Goal: Task Accomplishment & Management: Use online tool/utility

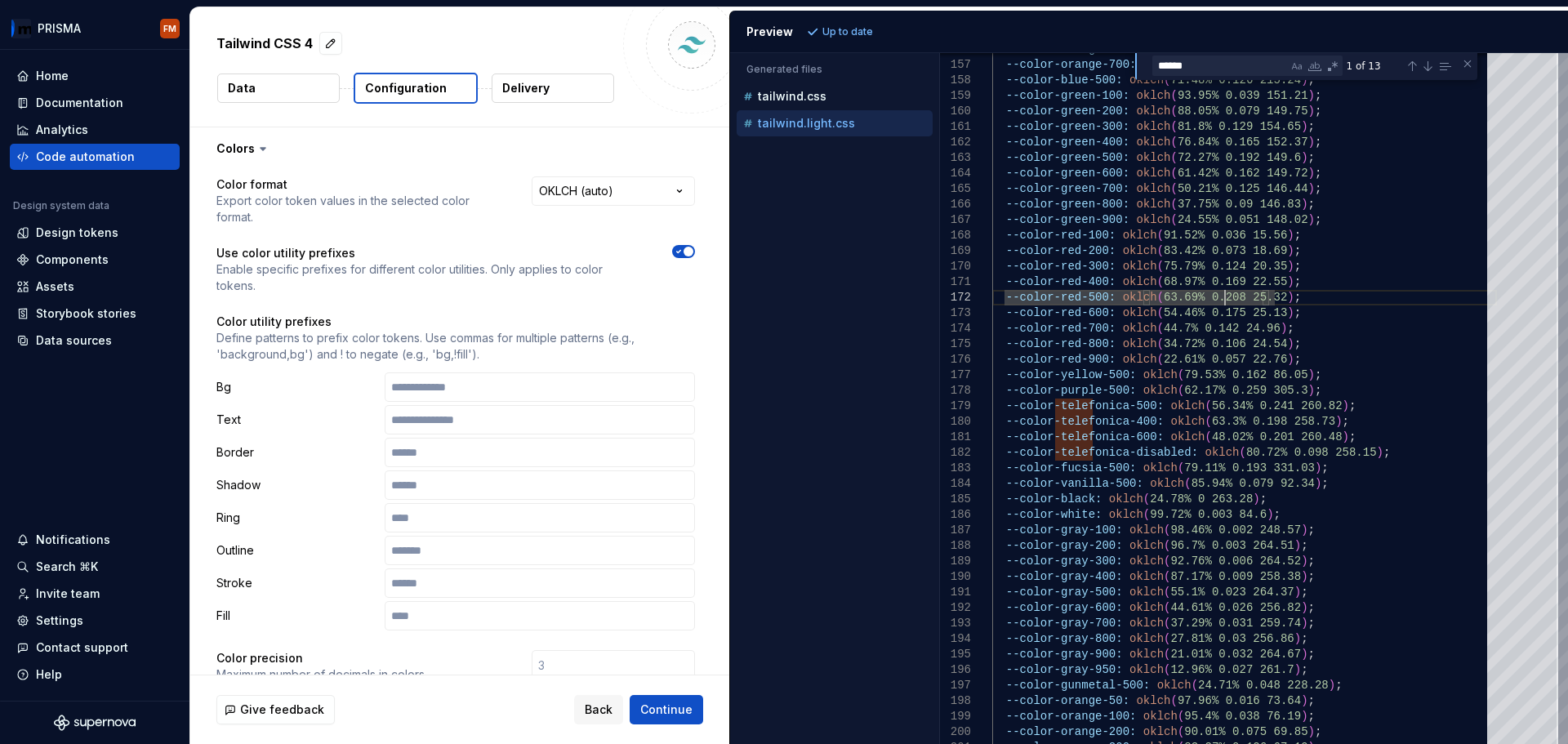
scroll to position [771, 0]
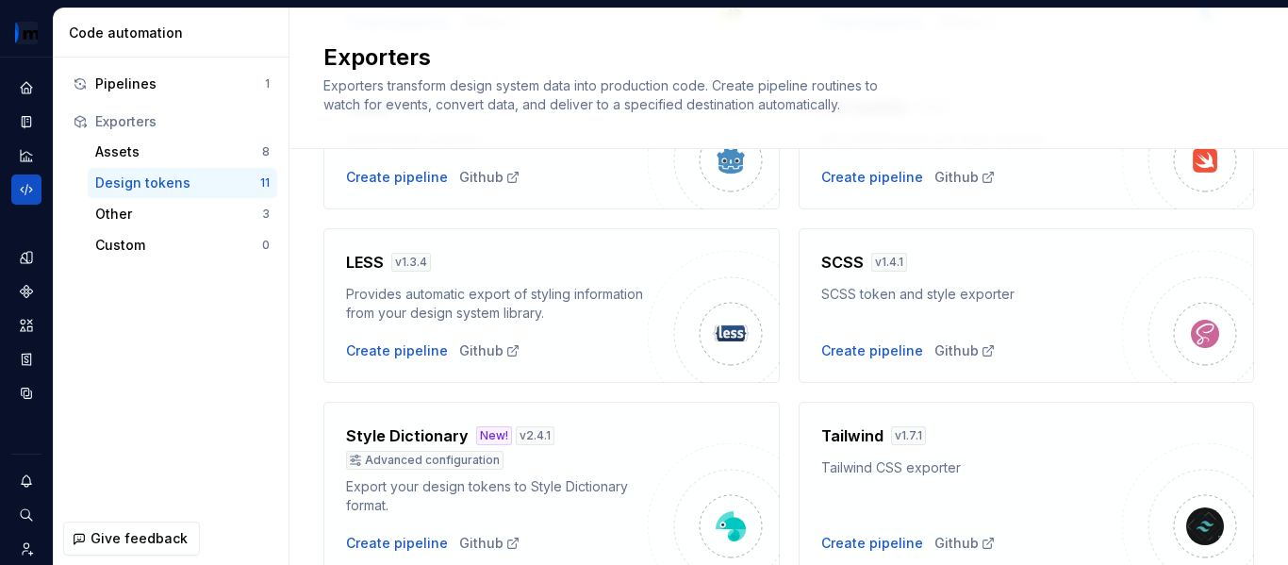
scroll to position [625, 0]
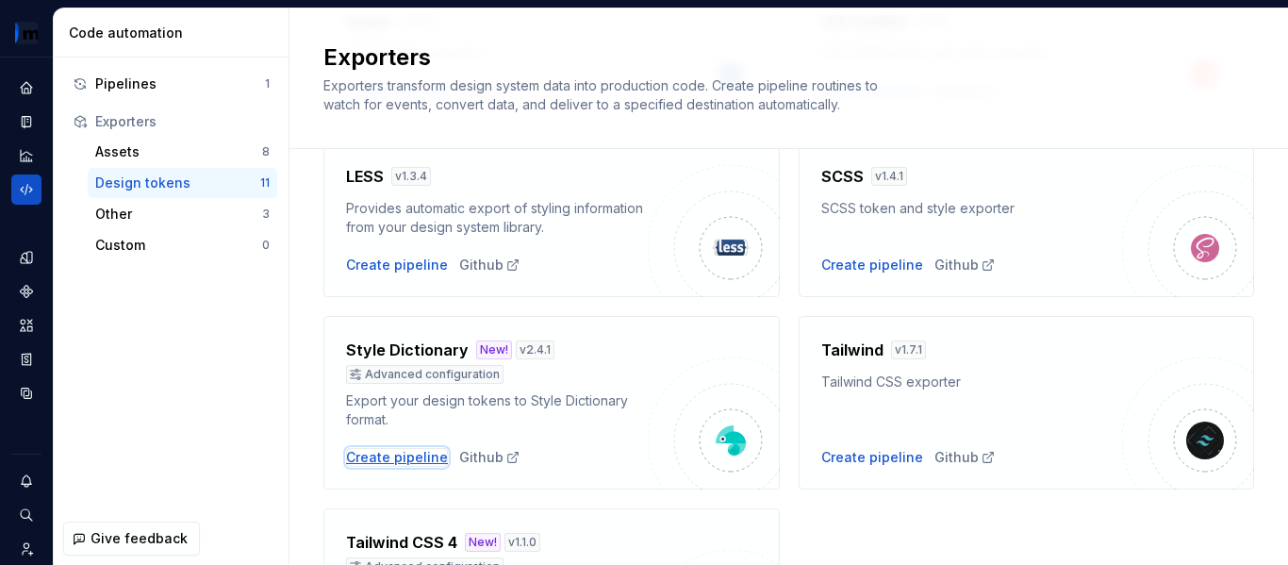
click at [395, 455] on div "Create pipeline" at bounding box center [397, 457] width 102 height 19
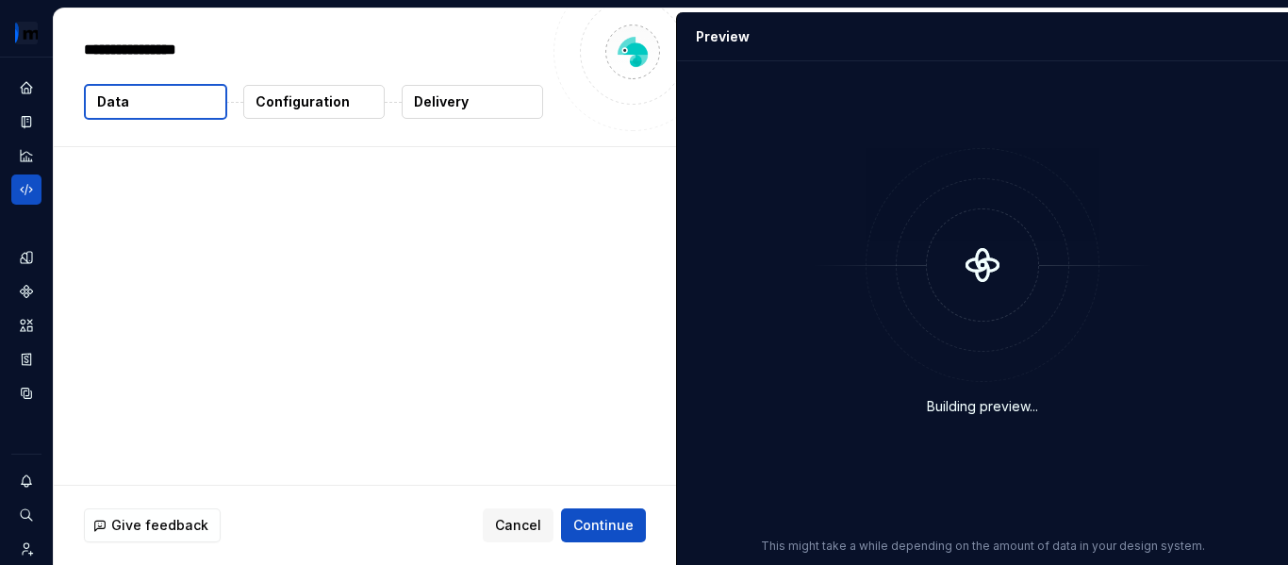
type textarea "*"
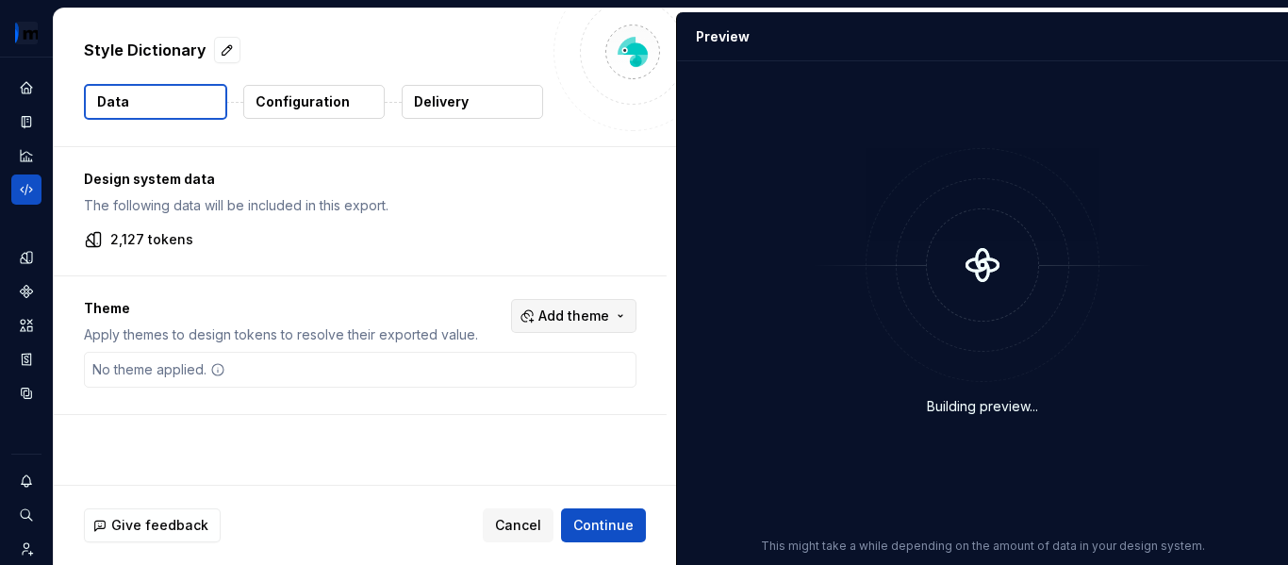
click at [591, 325] on button "Add theme" at bounding box center [573, 316] width 125 height 34
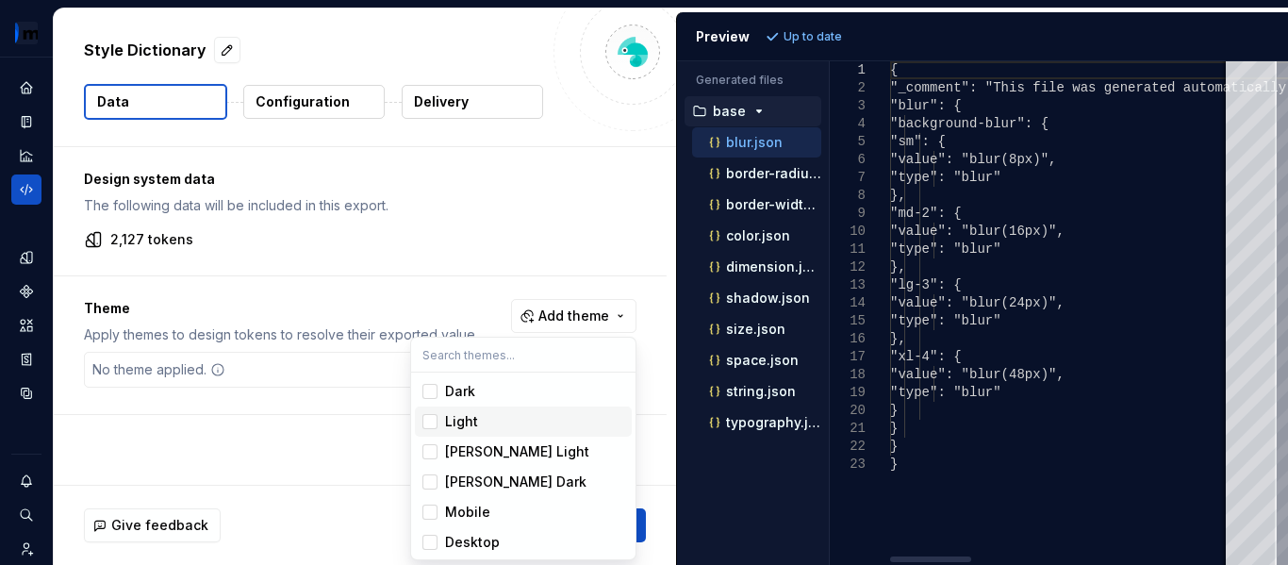
click at [429, 426] on div "Suggestions" at bounding box center [429, 421] width 15 height 15
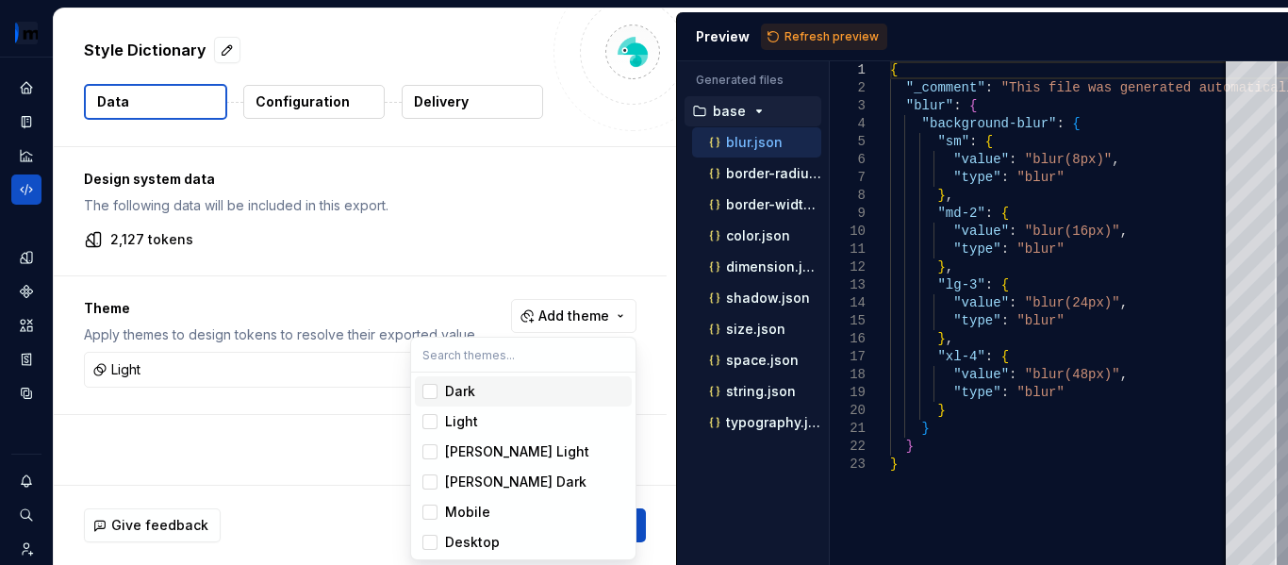
click at [822, 29] on html "PRISMA FM Design system data Style Dictionary Data Configuration Delivery Desig…" at bounding box center [644, 282] width 1288 height 565
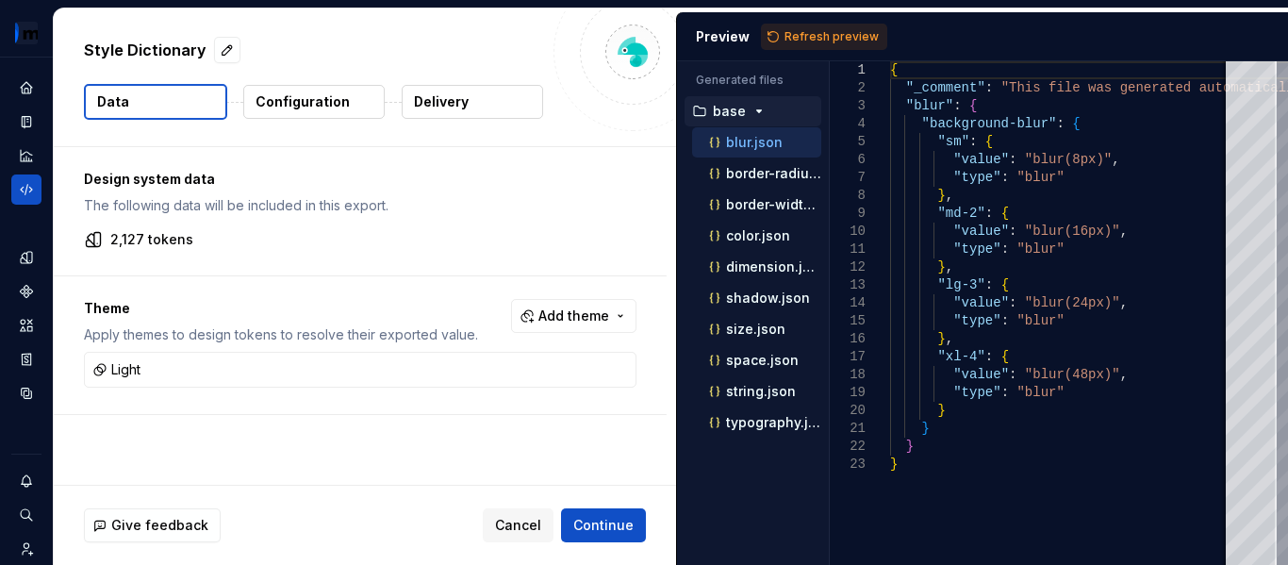
click at [822, 29] on span "Refresh preview" at bounding box center [831, 36] width 94 height 15
click at [586, 519] on span "Continue" at bounding box center [603, 525] width 60 height 19
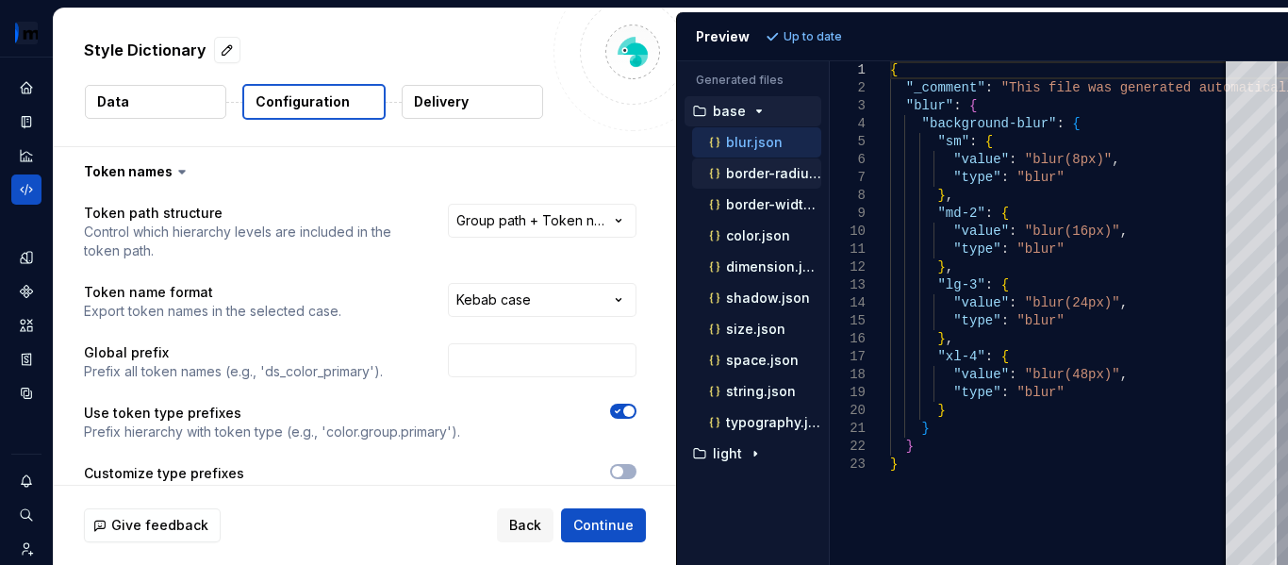
click at [793, 182] on div "border-radius.json" at bounding box center [763, 173] width 116 height 19
type textarea "**********"
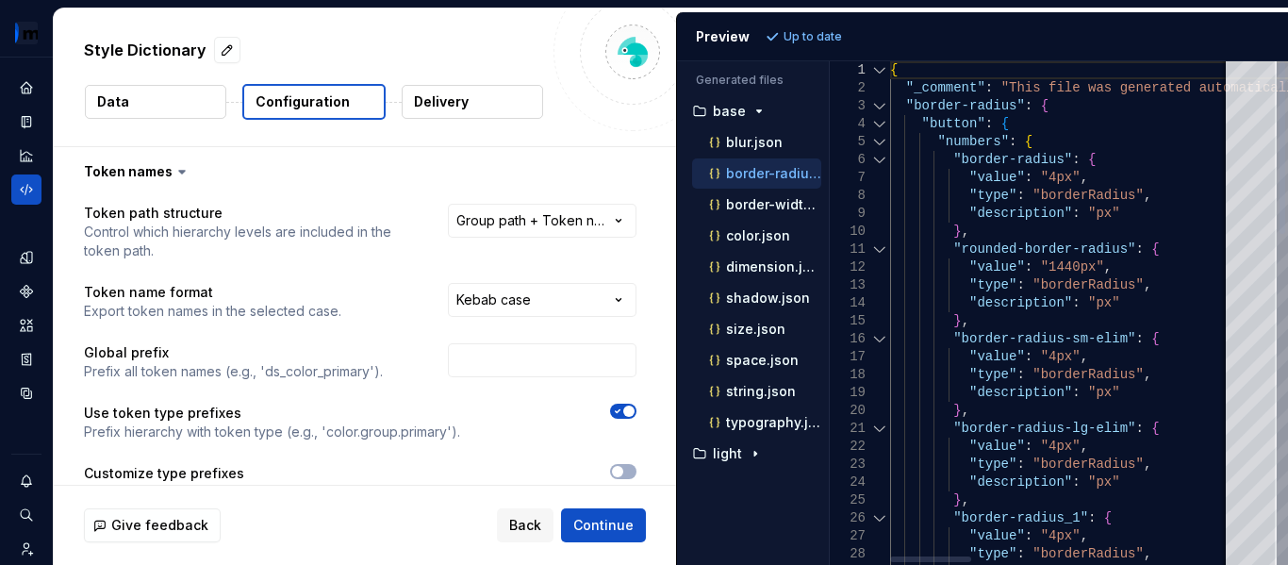
click at [880, 244] on div at bounding box center [879, 249] width 25 height 18
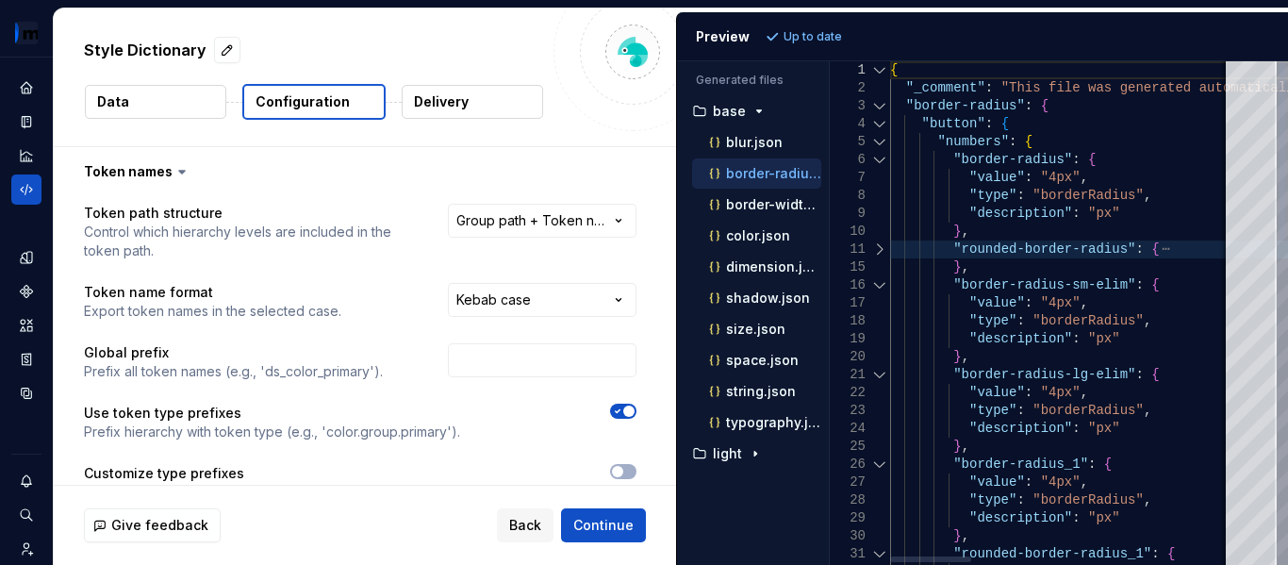
click at [880, 244] on div at bounding box center [879, 249] width 25 height 18
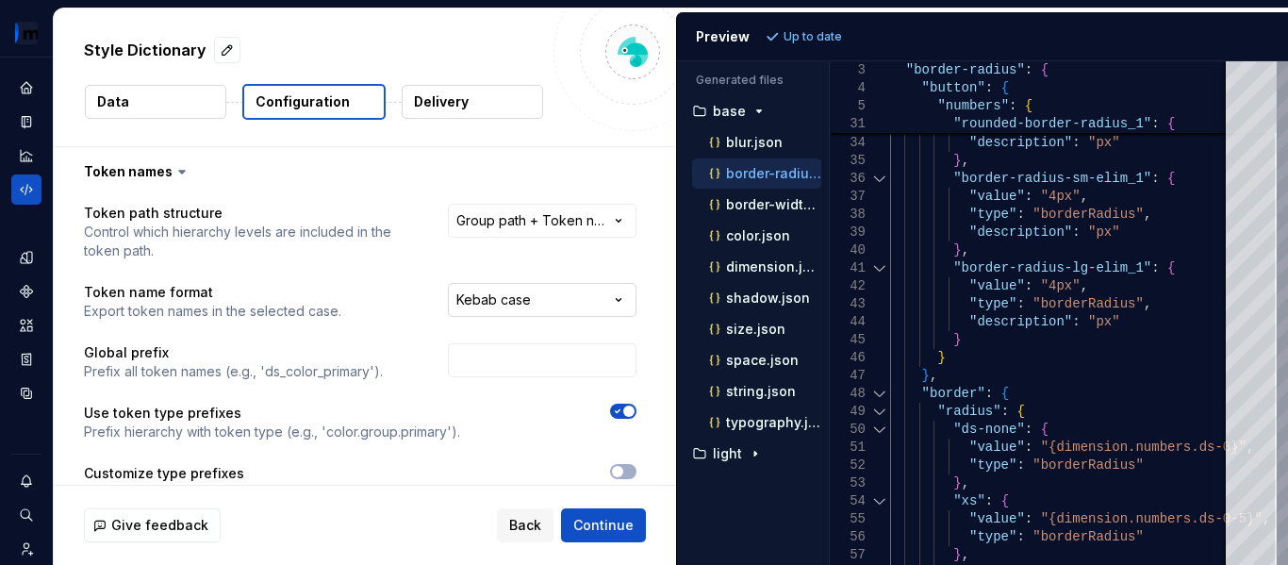
click at [517, 293] on html "**********" at bounding box center [644, 282] width 1288 height 565
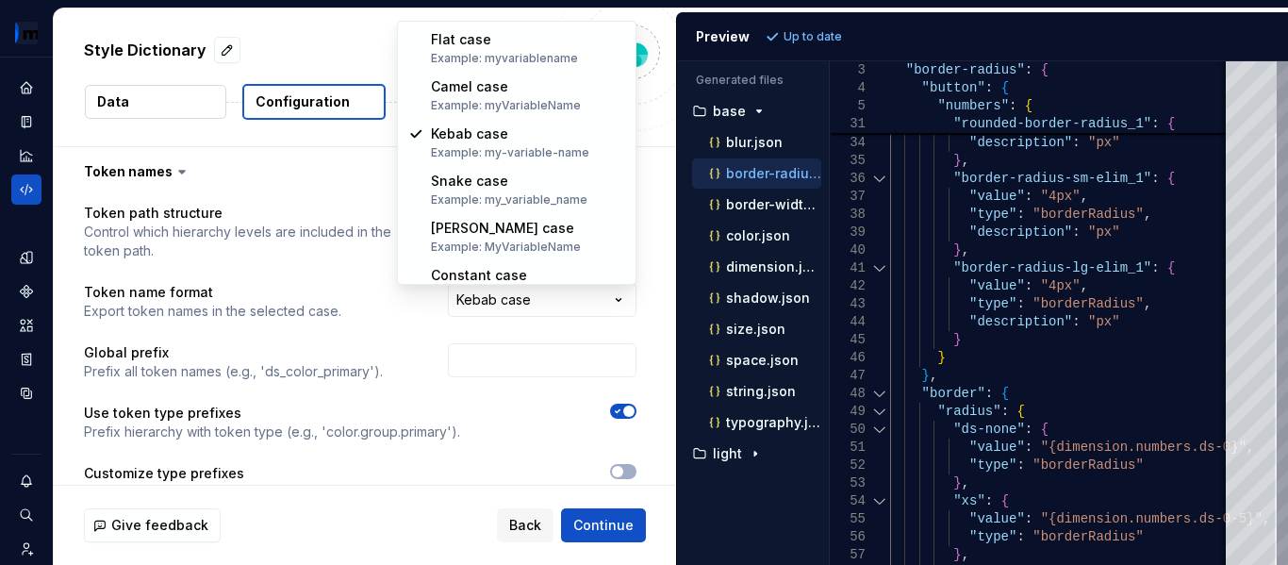
select select "********"
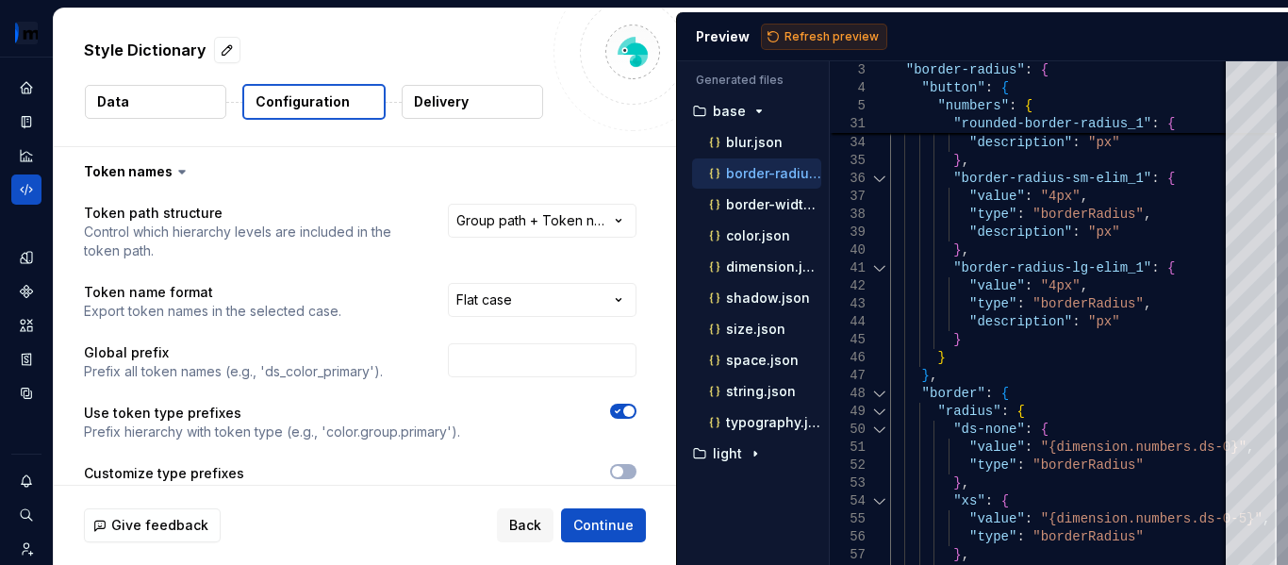
click at [794, 35] on span "Refresh preview" at bounding box center [831, 36] width 94 height 15
click at [745, 267] on p "dimension.json" at bounding box center [773, 266] width 95 height 15
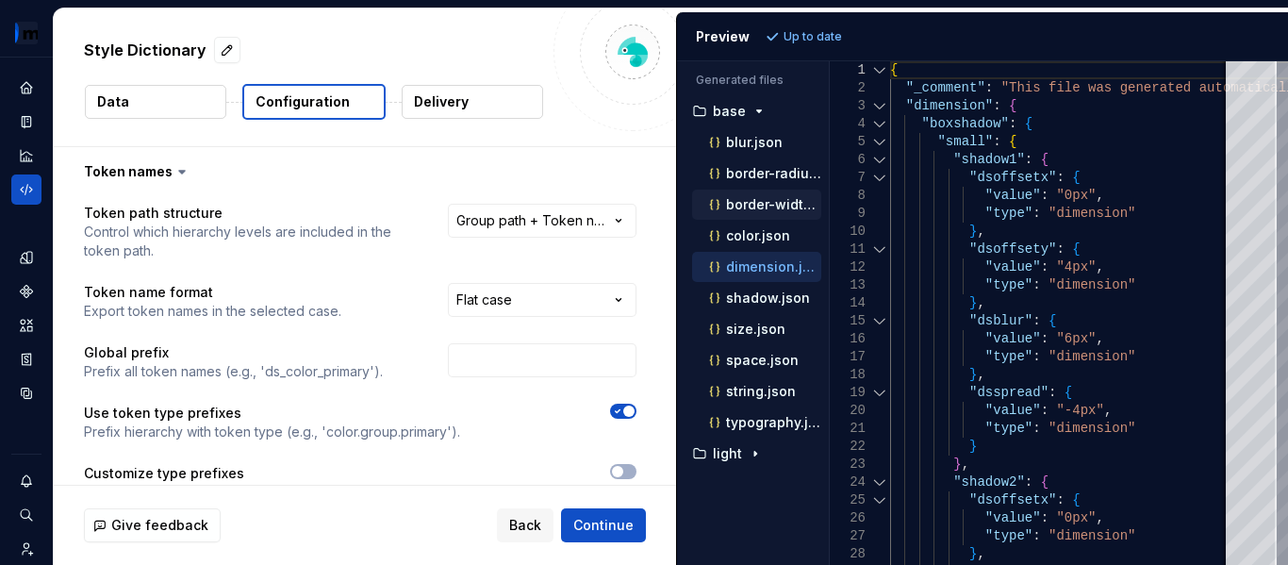
click at [754, 210] on p "border-width.json" at bounding box center [773, 204] width 95 height 15
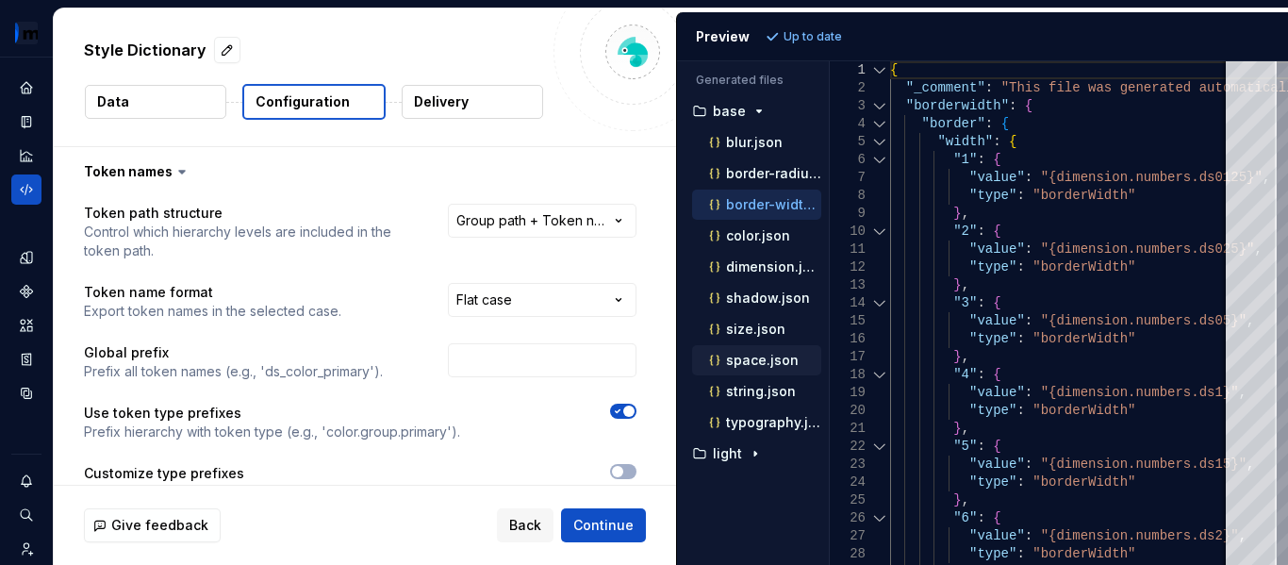
click at [752, 358] on p "space.json" at bounding box center [762, 360] width 73 height 15
type textarea "**********"
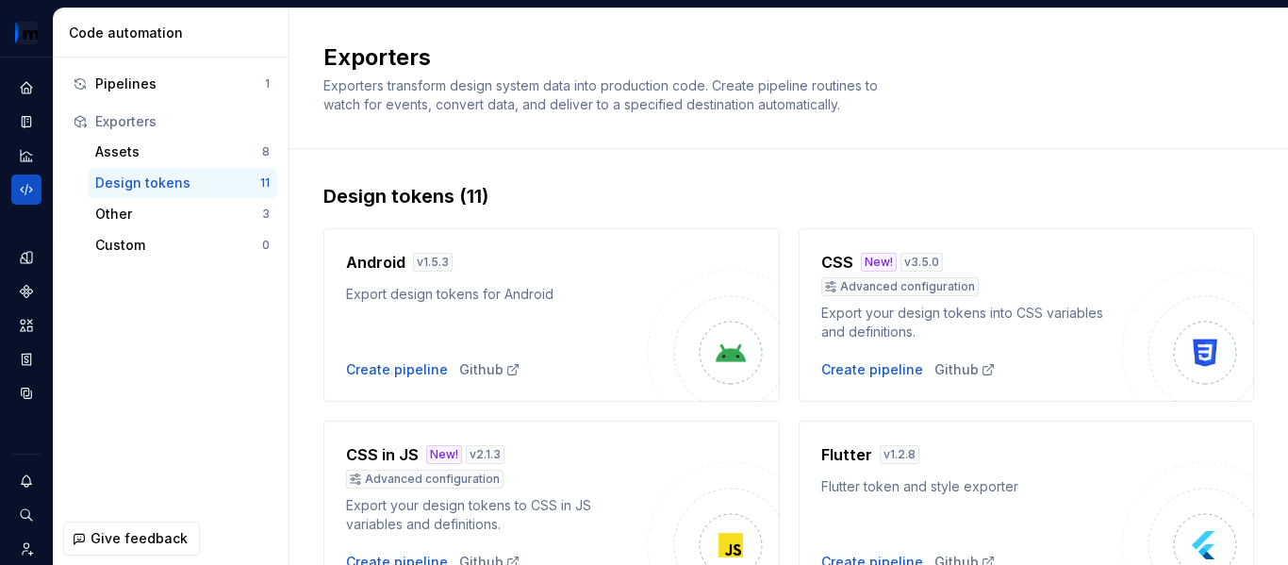
scroll to position [94, 0]
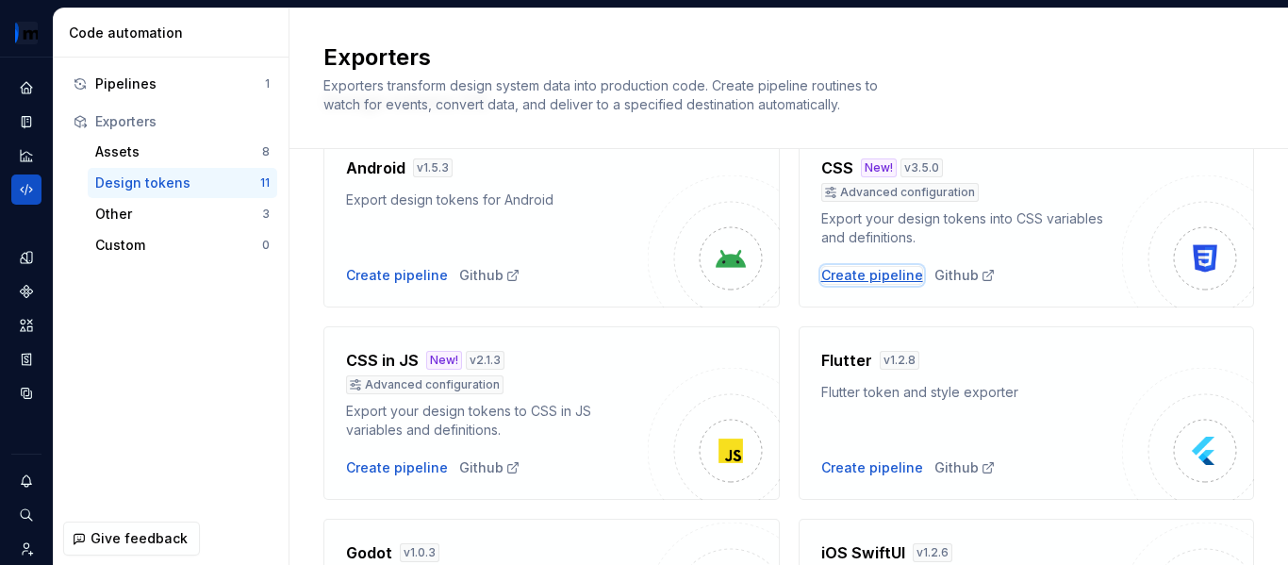
click at [866, 282] on div "Create pipeline" at bounding box center [872, 275] width 102 height 19
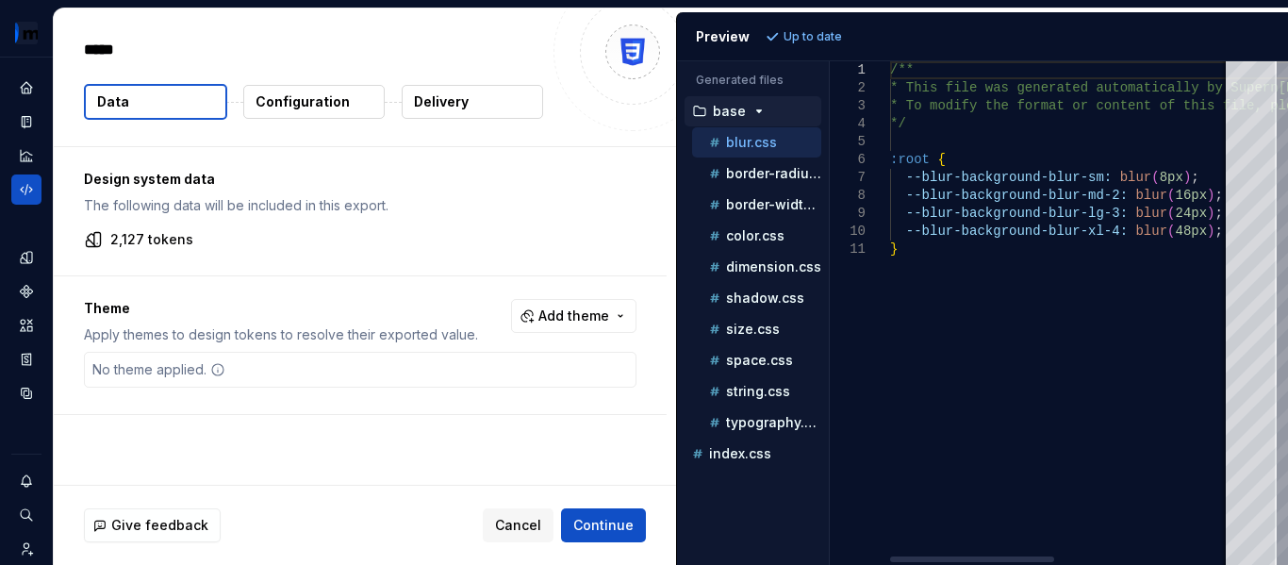
type textarea "*"
